Goal: Transaction & Acquisition: Purchase product/service

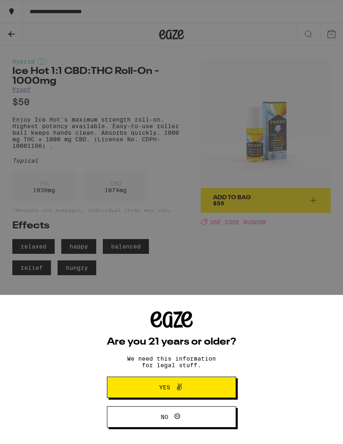
click at [190, 383] on span "Yes" at bounding box center [171, 387] width 62 height 11
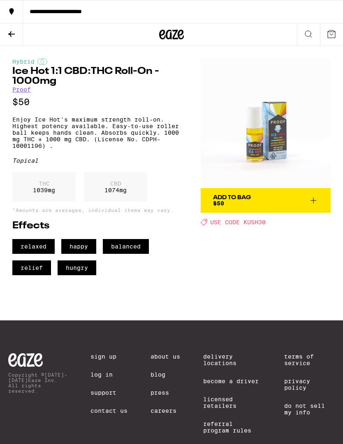
click at [40, 14] on div "**********" at bounding box center [183, 12] width 320 height 6
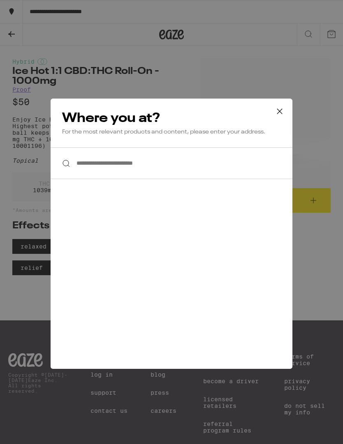
click at [92, 165] on input "**********" at bounding box center [172, 164] width 242 height 32
type input "**********"
click at [166, 162] on input "**********" at bounding box center [172, 164] width 242 height 32
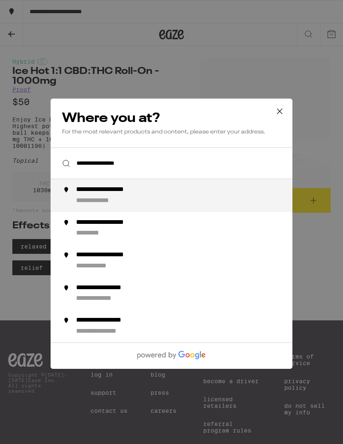
click at [138, 197] on div "**********" at bounding box center [188, 196] width 224 height 20
type input "**********"
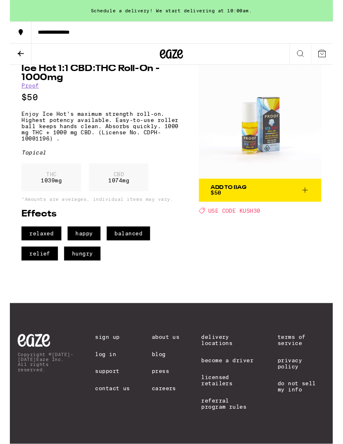
scroll to position [48, 0]
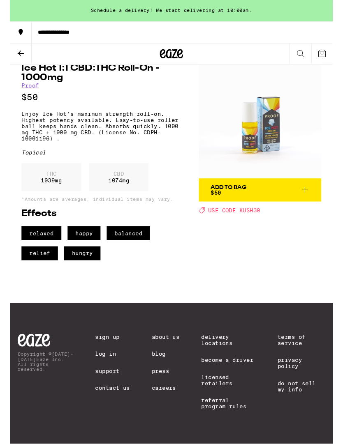
click at [221, 355] on link "Delivery Locations" at bounding box center [232, 361] width 58 height 13
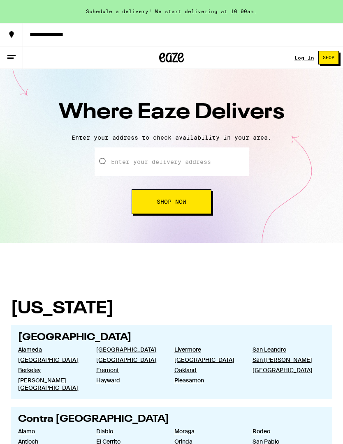
click at [132, 164] on input "text" at bounding box center [172, 162] width 154 height 29
click at [178, 165] on input "[STREET_ADDRESS]" at bounding box center [172, 162] width 154 height 29
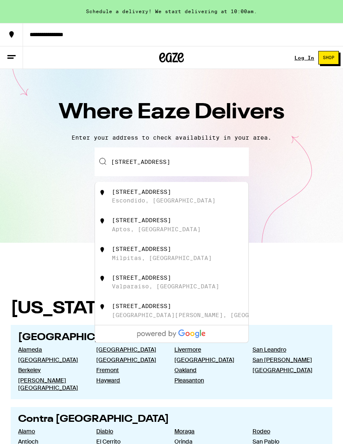
click at [150, 201] on div "Escondido, [GEOGRAPHIC_DATA]" at bounding box center [164, 200] width 104 height 7
type input "[STREET_ADDRESS]"
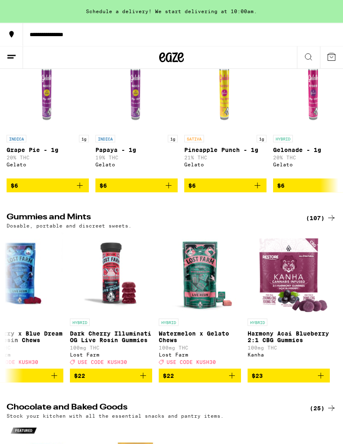
scroll to position [2250, 0]
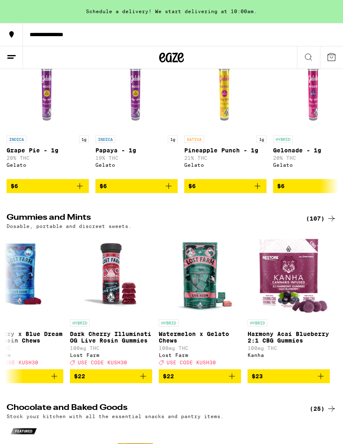
click at [328, 224] on icon at bounding box center [331, 219] width 10 height 10
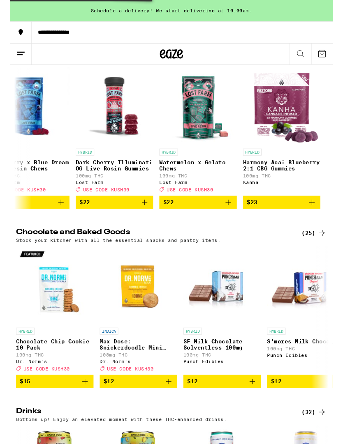
scroll to position [2412, 0]
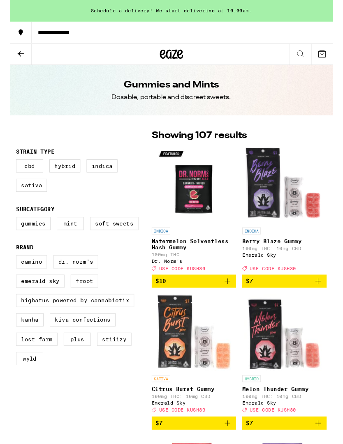
click at [30, 241] on label "Gummies" at bounding box center [25, 238] width 37 height 14
click at [9, 232] on input "Gummies" at bounding box center [8, 232] width 0 height 0
checkbox input "true"
click at [82, 306] on label "Froot" at bounding box center [79, 299] width 29 height 14
click at [9, 273] on input "Froot" at bounding box center [8, 272] width 0 height 0
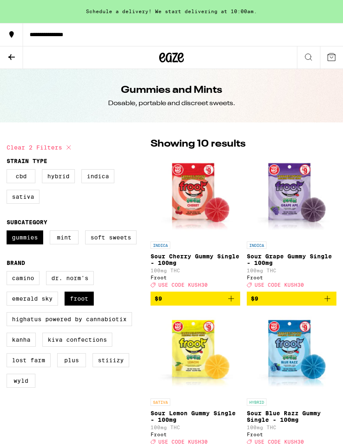
checkbox input "false"
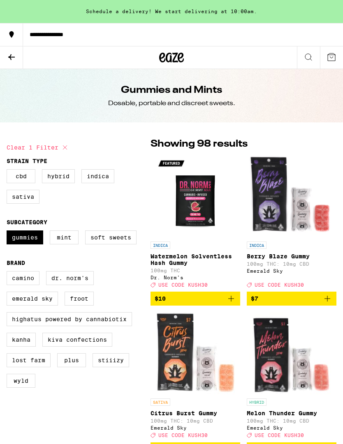
checkbox input "false"
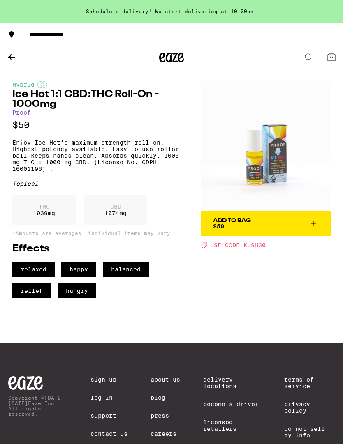
click at [301, 224] on span "Add To Bag $50" at bounding box center [265, 224] width 105 height 12
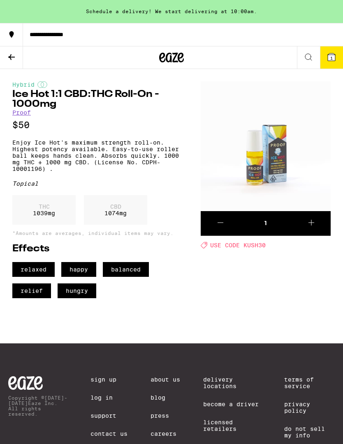
click at [330, 60] on icon at bounding box center [331, 56] width 7 height 7
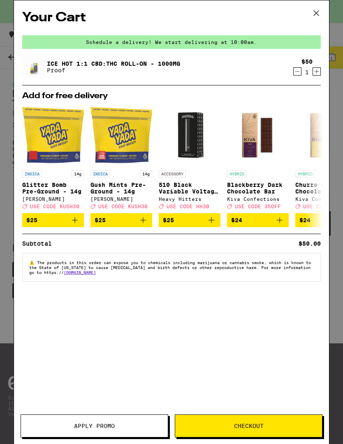
click at [320, 72] on icon "Increment" at bounding box center [316, 72] width 7 height 10
click at [99, 427] on span "Apply Promo" at bounding box center [94, 426] width 41 height 6
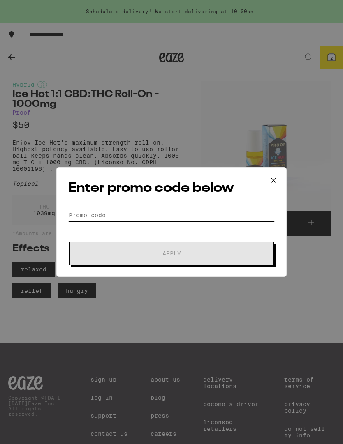
click at [118, 213] on input "Promo Code" at bounding box center [171, 215] width 206 height 12
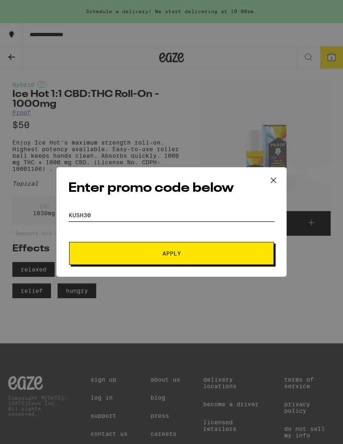
type input "KUSH30"
click at [177, 254] on span "Apply" at bounding box center [171, 254] width 18 height 6
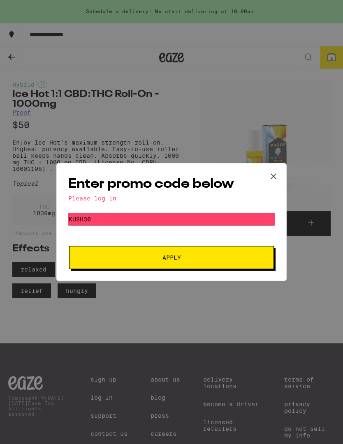
click at [277, 172] on icon at bounding box center [273, 176] width 12 height 12
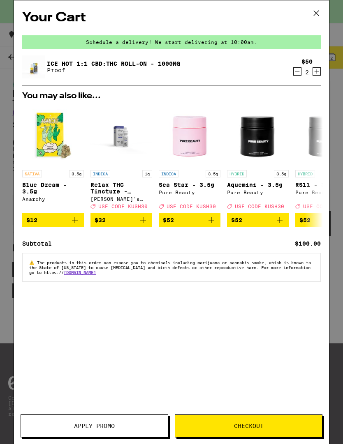
click at [197, 42] on div "Schedule a delivery! We start delivering at 10:00am." at bounding box center [171, 42] width 298 height 14
click at [208, 38] on div "Schedule a delivery! We start delivering at 10:00am." at bounding box center [171, 42] width 298 height 14
click at [316, 16] on icon at bounding box center [316, 13] width 12 height 12
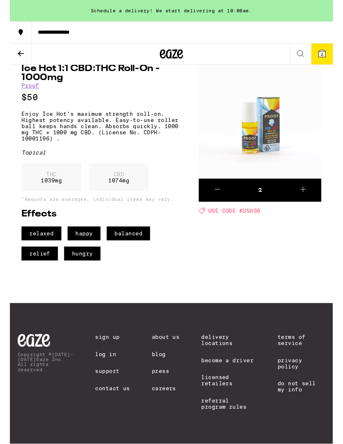
scroll to position [48, 0]
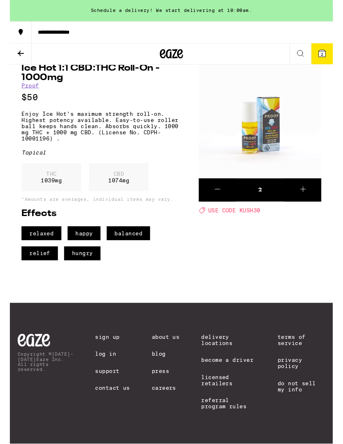
click at [110, 355] on link "Sign Up" at bounding box center [108, 358] width 37 height 7
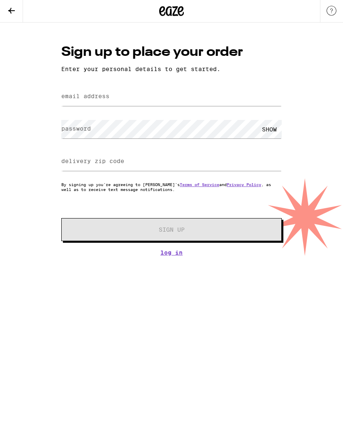
click at [96, 97] on label "email address" at bounding box center [85, 96] width 48 height 7
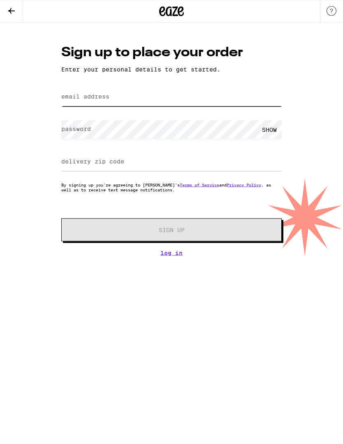
type input "[DATE][EMAIL_ADDRESS][DOMAIN_NAME]"
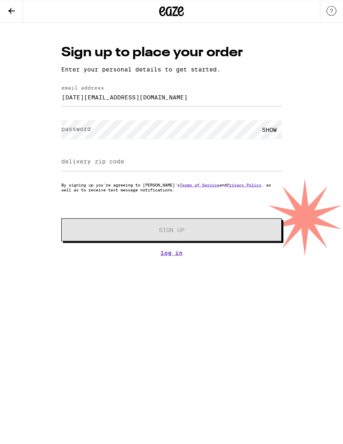
click at [78, 129] on label "password" at bounding box center [76, 129] width 30 height 7
click at [84, 163] on label "delivery zip code" at bounding box center [92, 161] width 63 height 7
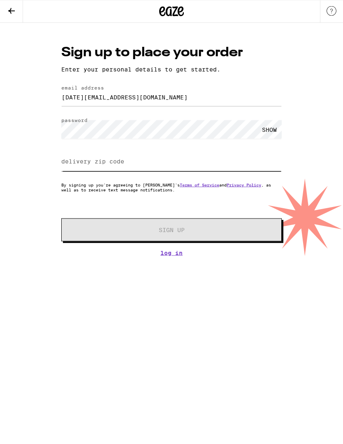
type input "92027"
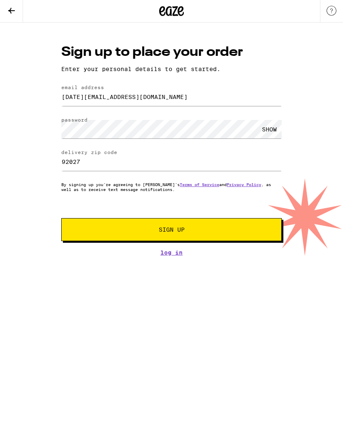
click at [175, 228] on button "Sign Up" at bounding box center [171, 230] width 220 height 23
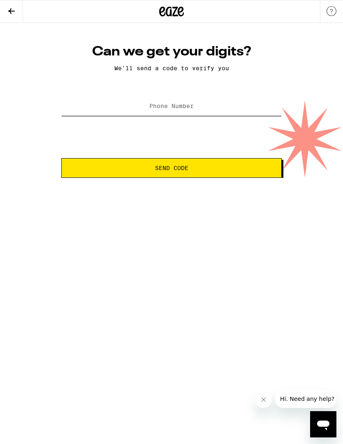
click at [157, 104] on input "Phone Number" at bounding box center [171, 106] width 220 height 18
type input "[PHONE_NUMBER]"
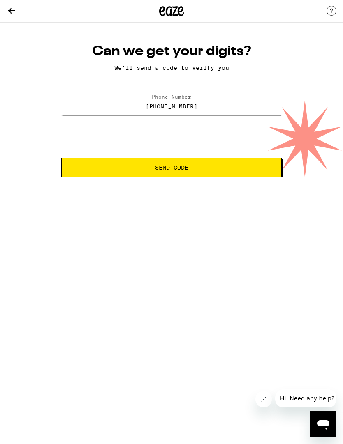
click at [181, 173] on button "Send Code" at bounding box center [171, 168] width 220 height 20
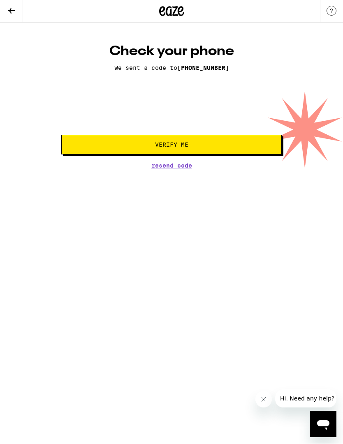
click at [141, 105] on input "tel" at bounding box center [134, 107] width 16 height 24
type input "5"
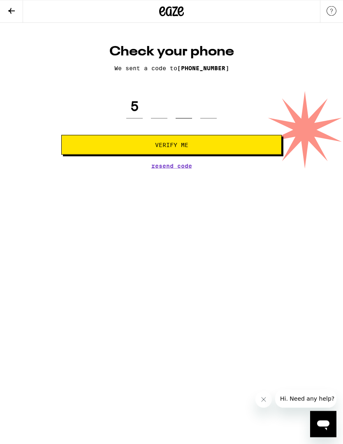
type input "5"
type input "3"
type input "4"
click at [171, 151] on button "Verify Me" at bounding box center [171, 145] width 220 height 20
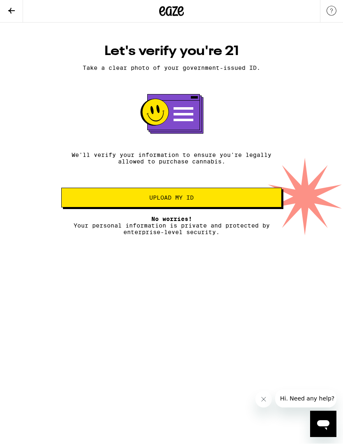
click at [170, 206] on button "Upload my ID" at bounding box center [171, 198] width 220 height 20
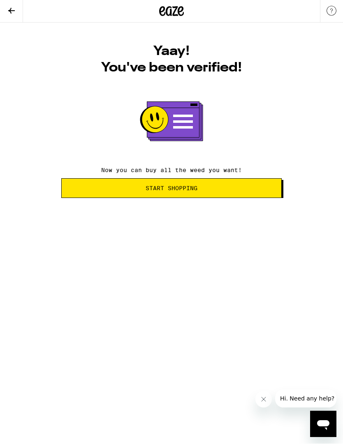
click at [342, 127] on div "Yaay! You've been verified! Now you can buy all the weed you want! Start Shoppi…" at bounding box center [171, 110] width 343 height 175
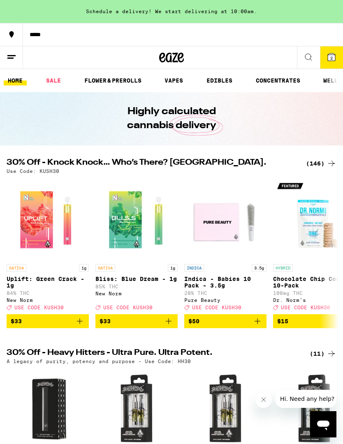
click at [331, 55] on icon at bounding box center [331, 56] width 7 height 7
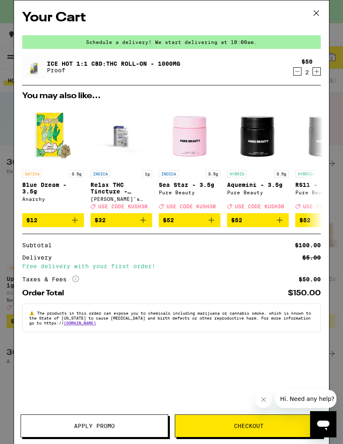
click at [102, 422] on button "Apply Promo" at bounding box center [95, 426] width 148 height 23
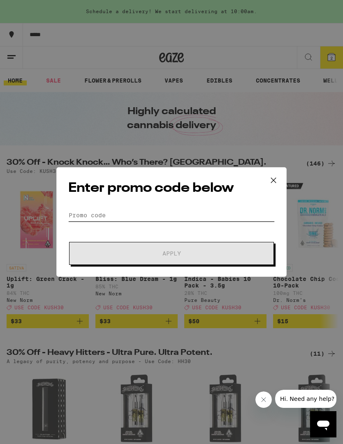
click at [99, 213] on input "Promo Code" at bounding box center [171, 215] width 206 height 12
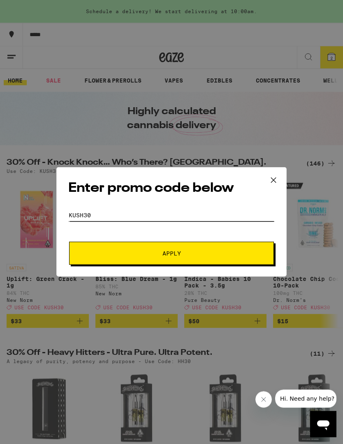
type input "KUSH30"
click at [176, 252] on span "Apply" at bounding box center [171, 254] width 18 height 6
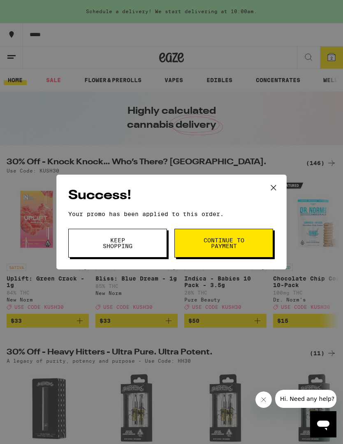
click at [231, 242] on span "Continue to payment" at bounding box center [224, 244] width 42 height 12
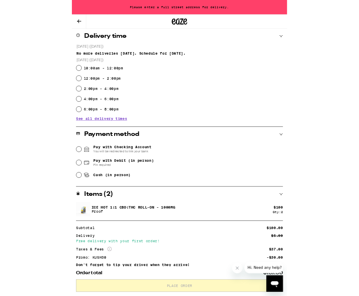
scroll to position [274, 0]
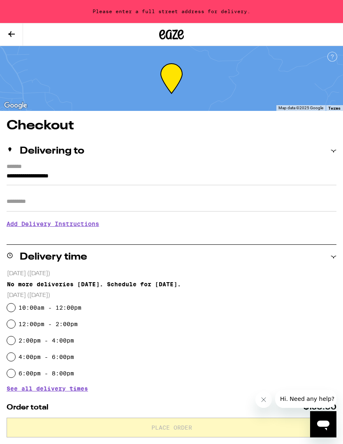
click at [42, 227] on h3 "Add Delivery Instructions" at bounding box center [172, 224] width 330 height 19
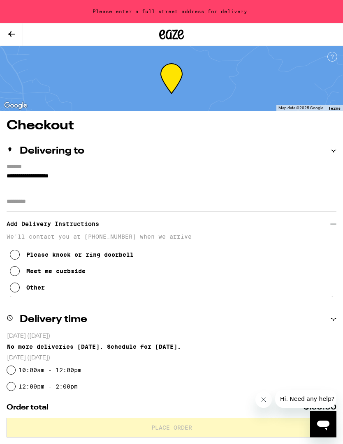
click at [22, 272] on button "Meet me curbside" at bounding box center [48, 271] width 76 height 16
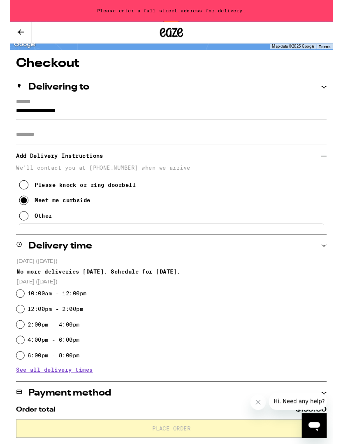
scroll to position [58, 0]
click at [18, 332] on label "12:00pm - 2:00pm" at bounding box center [47, 328] width 59 height 7
click at [15, 332] on input "12:00pm - 2:00pm" at bounding box center [11, 329] width 8 height 8
radio input "true"
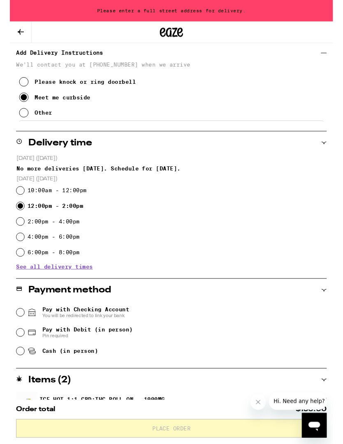
scroll to position [168, 0]
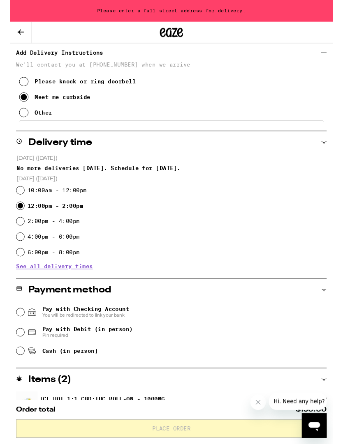
click at [13, 333] on input "Pay with Checking Account You will be redirected to link your bank" at bounding box center [11, 332] width 8 height 8
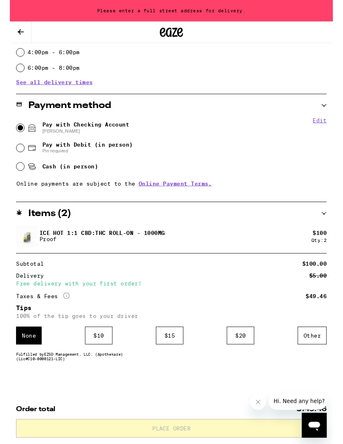
scroll to position [370, 0]
click at [99, 351] on div "$ 10" at bounding box center [94, 356] width 29 height 19
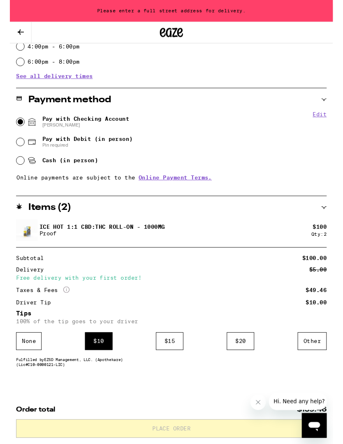
scroll to position [382, 0]
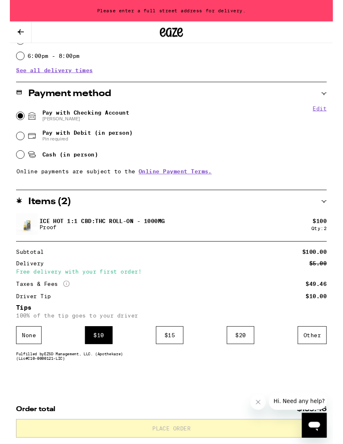
click at [261, 403] on button "Close message from company" at bounding box center [258, 403] width 16 height 16
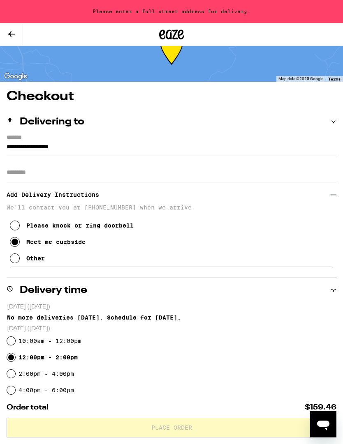
scroll to position [28, 0]
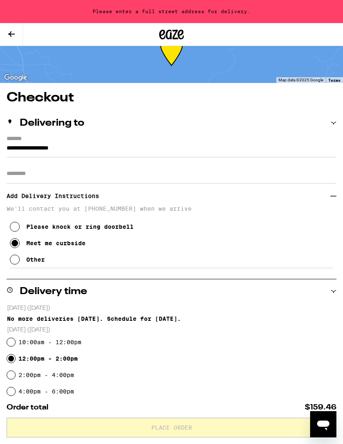
click at [112, 145] on input "**********" at bounding box center [172, 150] width 330 height 14
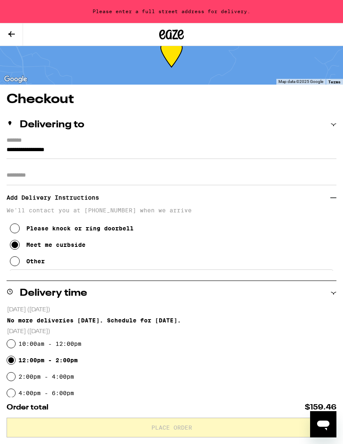
click at [143, 152] on input "**********" at bounding box center [172, 152] width 330 height 14
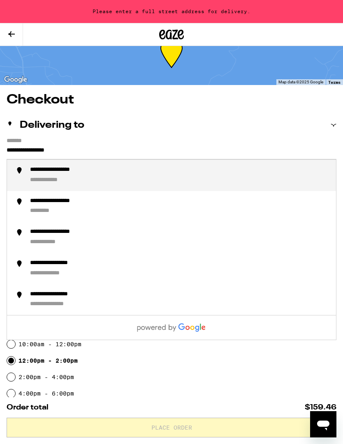
click at [85, 171] on div "**********" at bounding box center [65, 170] width 71 height 8
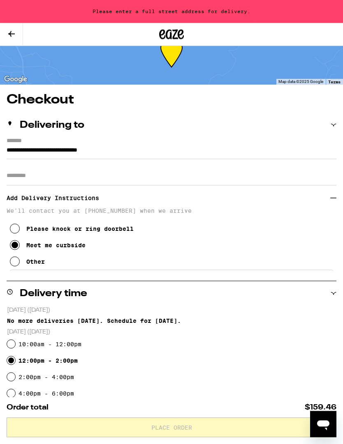
type input "**********"
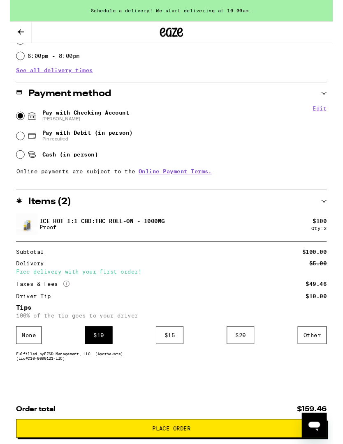
scroll to position [382, 0]
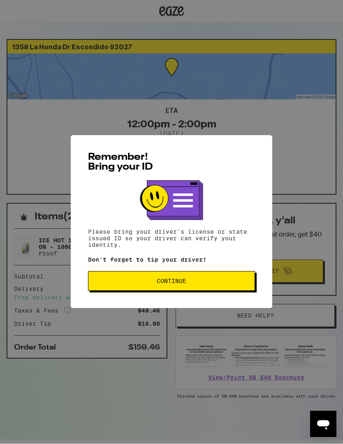
scroll to position [0, 0]
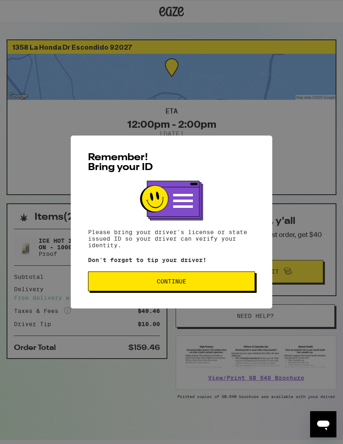
click at [178, 279] on button "Continue" at bounding box center [171, 282] width 167 height 20
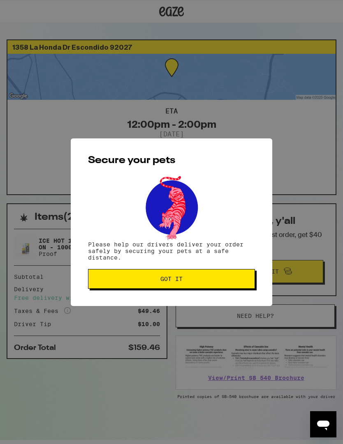
click at [180, 277] on span "Got it" at bounding box center [171, 279] width 22 height 6
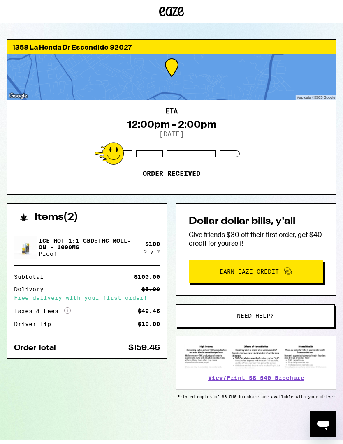
click at [342, 120] on div "1358 La Honda Dr Escondido 92027 ETA 12:00pm - 2:00pm 9/11/2025 Order received …" at bounding box center [171, 239] width 343 height 401
